Goal: Use online tool/utility: Utilize a website feature to perform a specific function

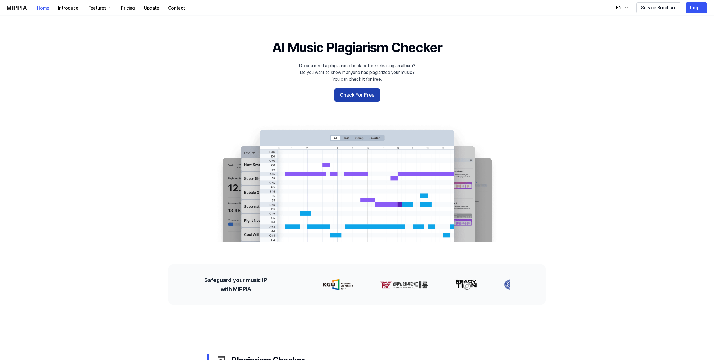
click at [349, 97] on button "Check For Free" at bounding box center [357, 94] width 46 height 13
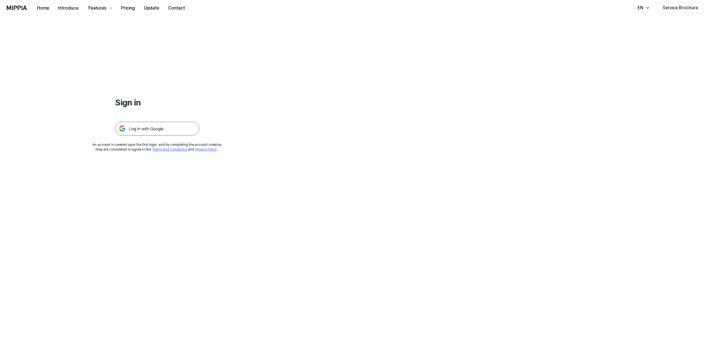
click at [172, 133] on img at bounding box center [157, 129] width 84 height 14
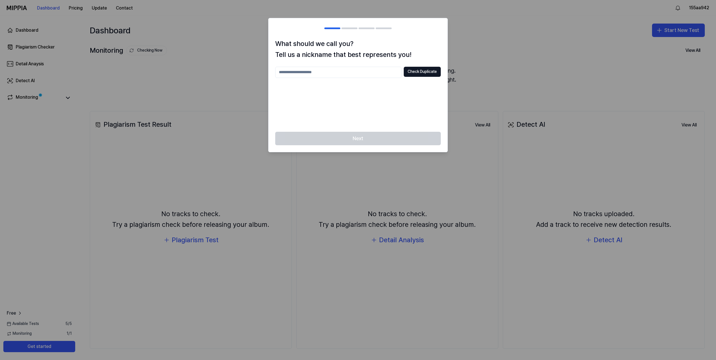
click at [369, 74] on input "text" at bounding box center [338, 72] width 126 height 11
click at [431, 72] on button "Check Duplicate" at bounding box center [422, 72] width 37 height 10
click at [329, 74] on input "****" at bounding box center [338, 72] width 126 height 11
type input "*"
type input "**********"
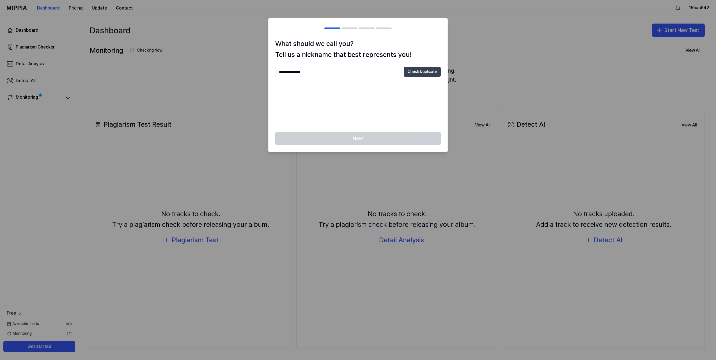
click at [414, 74] on button "Check Duplicate" at bounding box center [422, 72] width 37 height 10
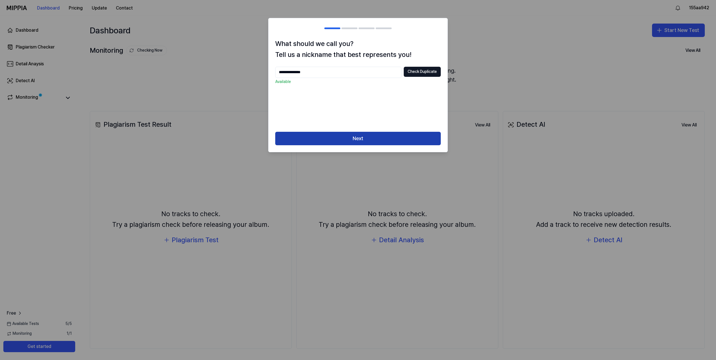
click at [363, 137] on button "Next" at bounding box center [357, 138] width 165 height 13
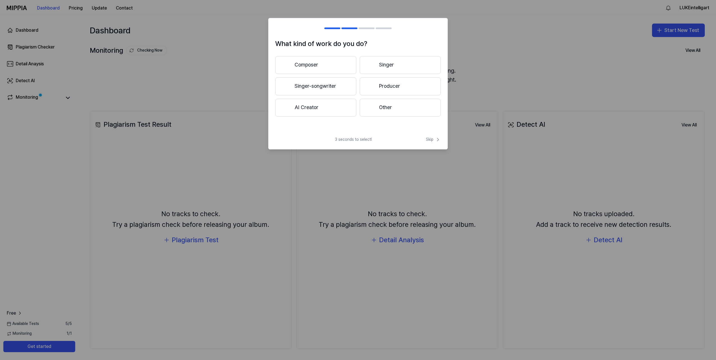
click at [377, 104] on button "Other" at bounding box center [400, 108] width 81 height 18
click at [336, 90] on button "Less than 3 years" at bounding box center [315, 86] width 81 height 19
click at [314, 113] on button "Other" at bounding box center [315, 110] width 80 height 18
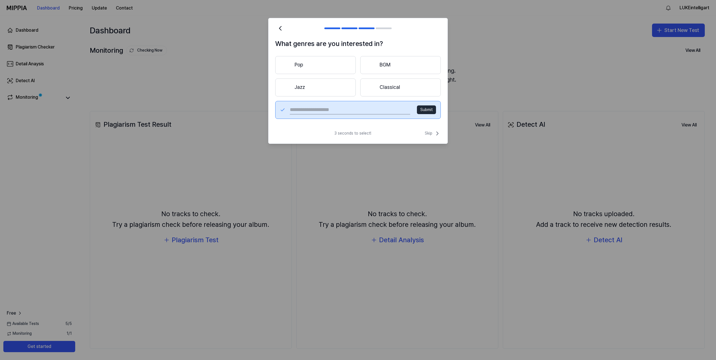
click at [321, 69] on button "Pop" at bounding box center [315, 65] width 80 height 18
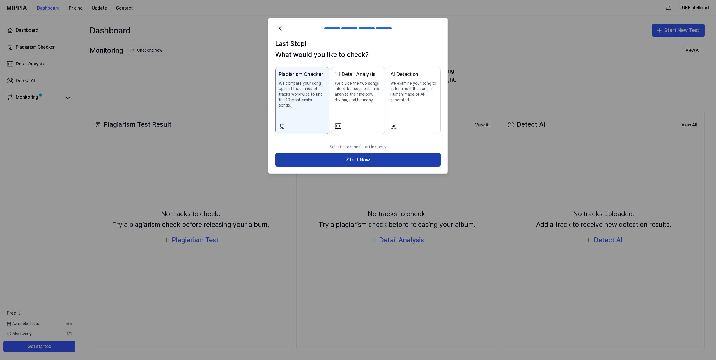
click at [349, 155] on button "Start Now" at bounding box center [357, 159] width 165 height 13
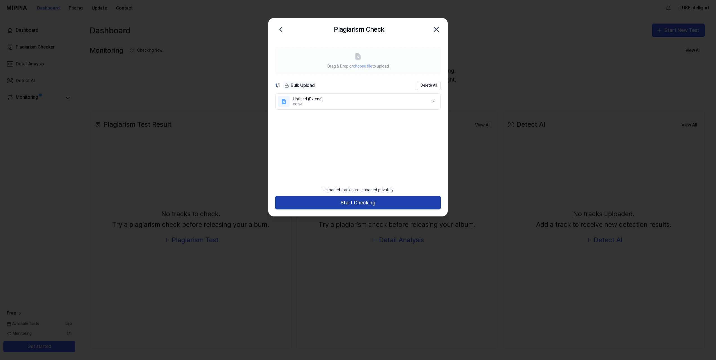
click at [387, 206] on button "Start Checking" at bounding box center [357, 202] width 165 height 13
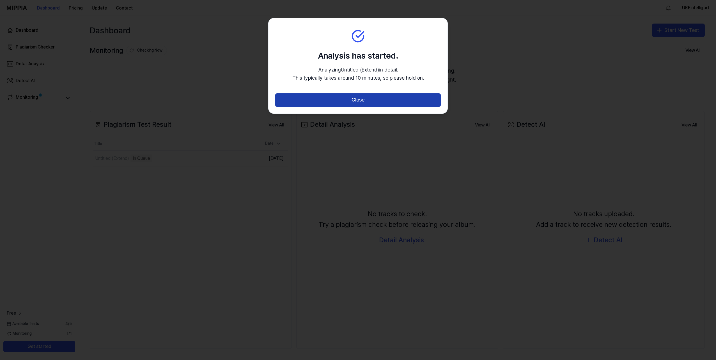
click at [347, 99] on button "Close" at bounding box center [357, 99] width 165 height 13
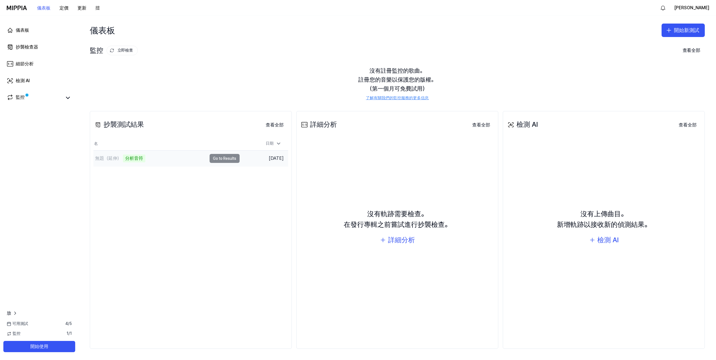
click at [222, 160] on td "無題（延伸） 分析音符 Go to Results" at bounding box center [166, 159] width 146 height 16
click at [224, 160] on button "Go to Results" at bounding box center [225, 158] width 30 height 9
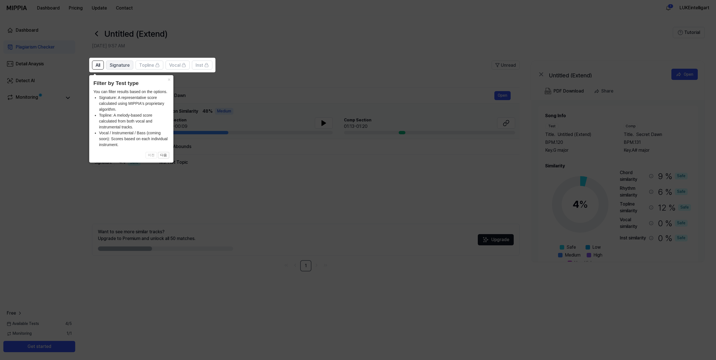
click at [115, 67] on span "Signature" at bounding box center [120, 65] width 20 height 7
click at [97, 68] on span "All" at bounding box center [98, 65] width 4 height 7
click at [153, 155] on span "이전 다음" at bounding box center [131, 155] width 76 height 7
click at [163, 156] on button "다음" at bounding box center [163, 155] width 11 height 7
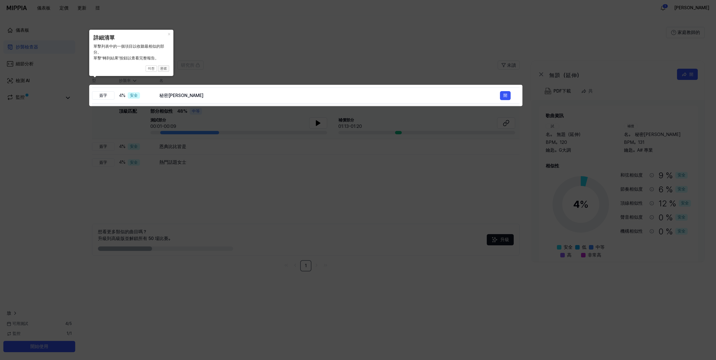
click at [164, 70] on button "완료" at bounding box center [163, 68] width 11 height 7
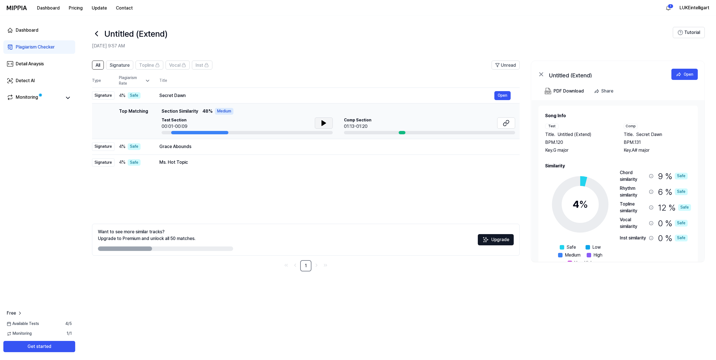
click at [321, 125] on icon at bounding box center [323, 123] width 7 height 7
click at [500, 96] on button "Open" at bounding box center [502, 95] width 16 height 9
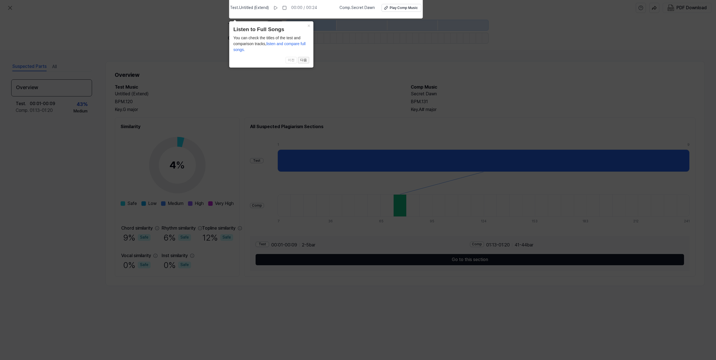
click at [305, 60] on button "다음" at bounding box center [303, 60] width 11 height 7
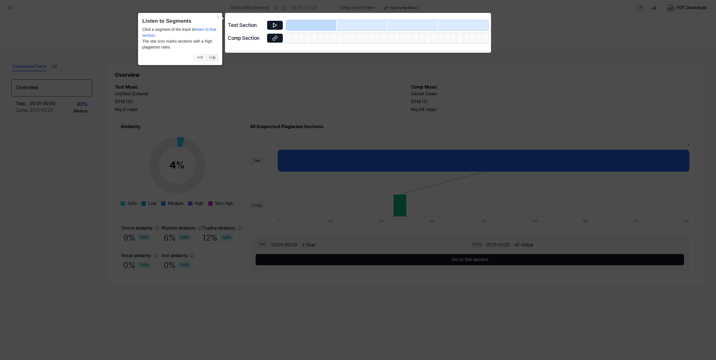
click at [210, 58] on button "다음" at bounding box center [212, 57] width 11 height 7
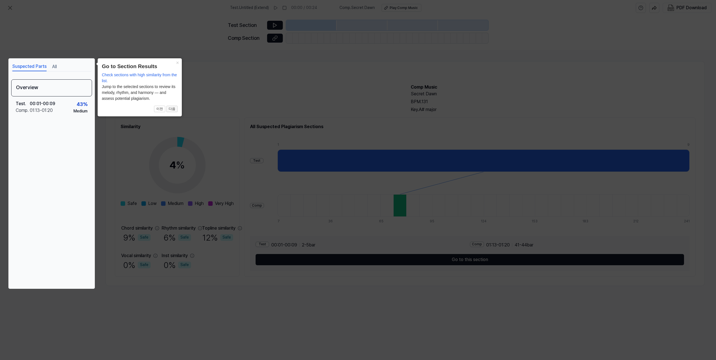
click at [172, 110] on button "다음" at bounding box center [171, 109] width 11 height 7
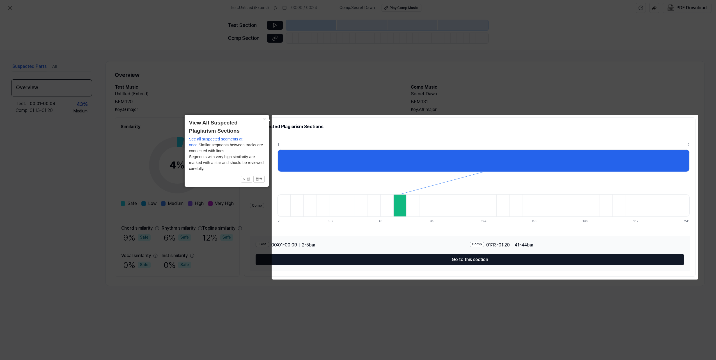
click at [263, 179] on button "완료" at bounding box center [258, 179] width 11 height 7
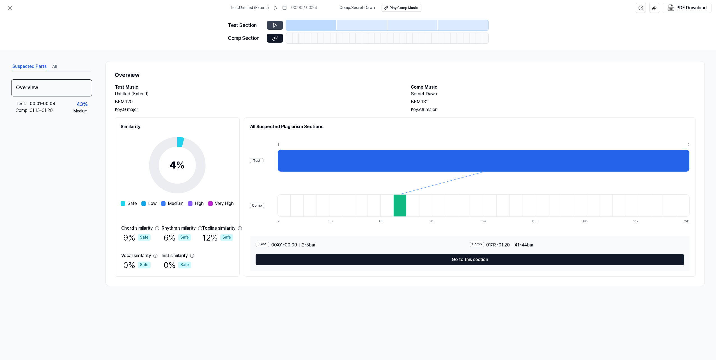
click at [275, 26] on icon at bounding box center [274, 25] width 3 height 4
click at [273, 26] on icon at bounding box center [275, 25] width 6 height 6
click at [273, 38] on icon at bounding box center [274, 38] width 3 height 3
drag, startPoint x: 282, startPoint y: 126, endPoint x: 369, endPoint y: 126, distance: 86.9
click at [369, 126] on h2 "All Suspected Plagiarism Sections" at bounding box center [470, 126] width 440 height 7
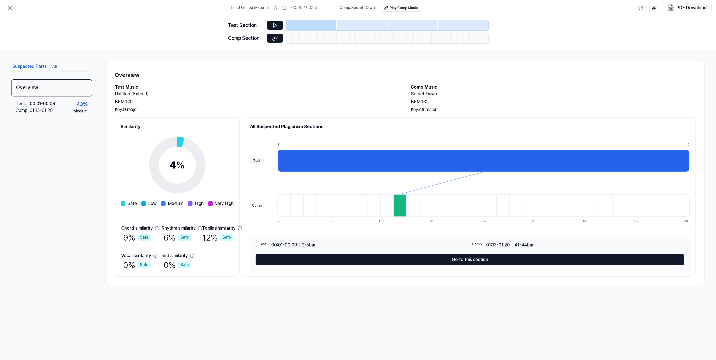
drag, startPoint x: 237, startPoint y: 112, endPoint x: 148, endPoint y: 73, distance: 97.3
click at [237, 112] on div "Key. G major" at bounding box center [257, 109] width 285 height 7
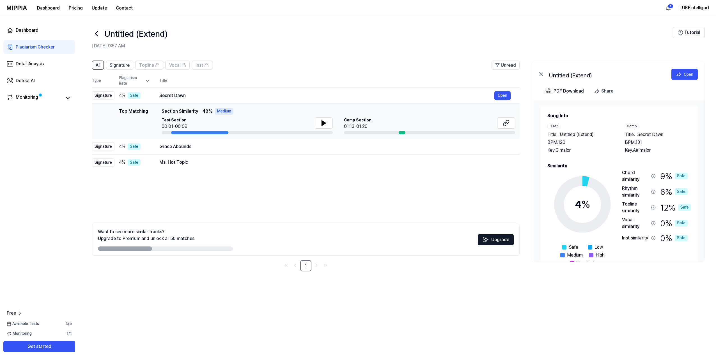
click at [160, 111] on div "Top Matching Top Matching Section Similarity 48 % Medium Test Section 00:01-00:…" at bounding box center [305, 121] width 418 height 26
drag, startPoint x: 161, startPoint y: 111, endPoint x: 198, endPoint y: 112, distance: 36.5
click at [198, 112] on div "Top Matching Section Similarity 48 % Medium" at bounding box center [338, 111] width 353 height 7
click at [194, 112] on span "Section Similarity" at bounding box center [180, 111] width 36 height 7
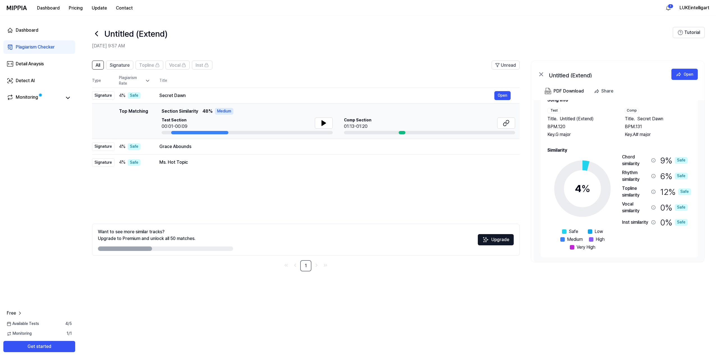
scroll to position [17, 0]
